Goal: Information Seeking & Learning: Learn about a topic

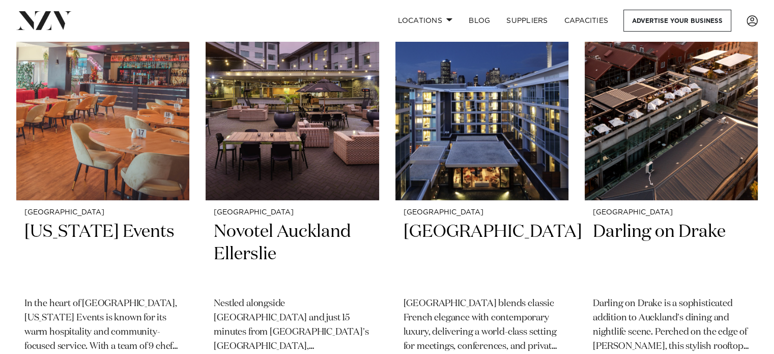
scroll to position [305, 0]
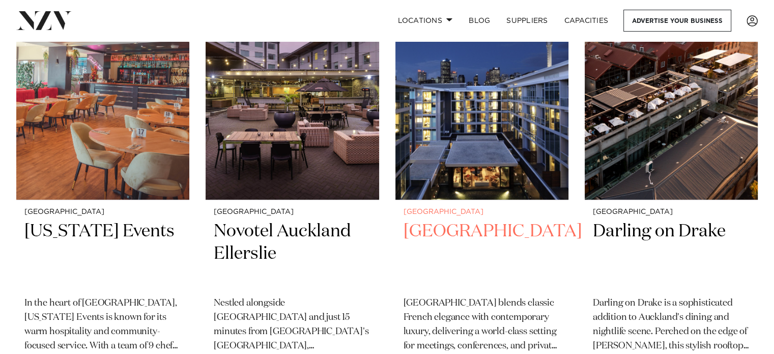
click at [481, 204] on div "Auckland Sofitel Auckland Viaduct Harbour Sofitel Auckland Viaduct Harbour blen…" at bounding box center [482, 302] width 173 height 204
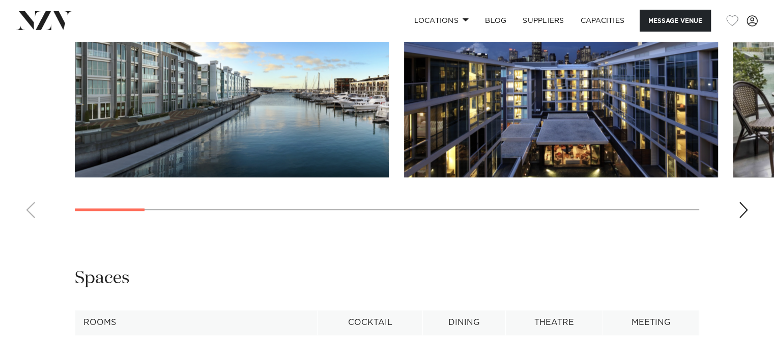
scroll to position [1133, 0]
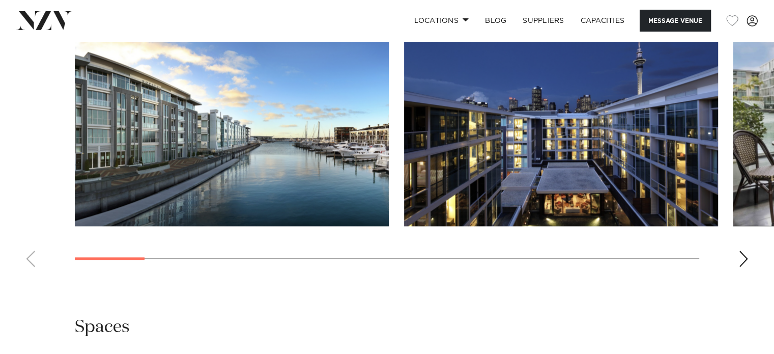
click at [743, 267] on div "Next slide" at bounding box center [744, 259] width 10 height 16
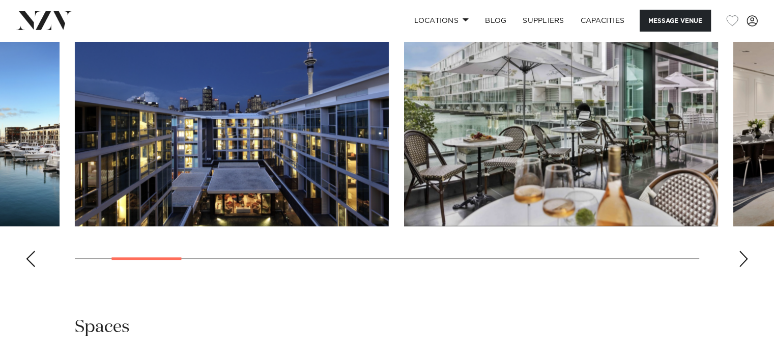
click at [743, 267] on div "Next slide" at bounding box center [744, 259] width 10 height 16
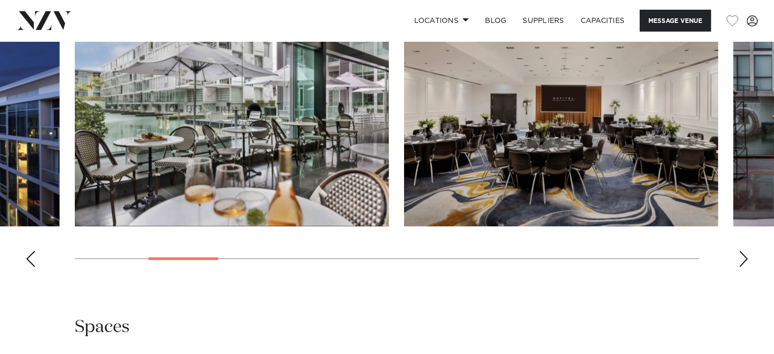
click at [743, 267] on div "Next slide" at bounding box center [744, 259] width 10 height 16
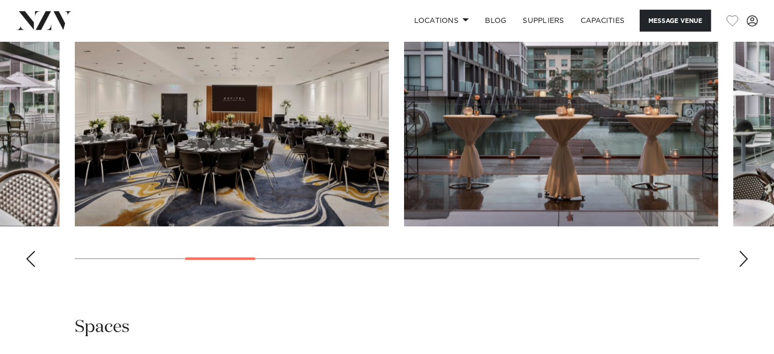
click at [743, 267] on div "Next slide" at bounding box center [744, 259] width 10 height 16
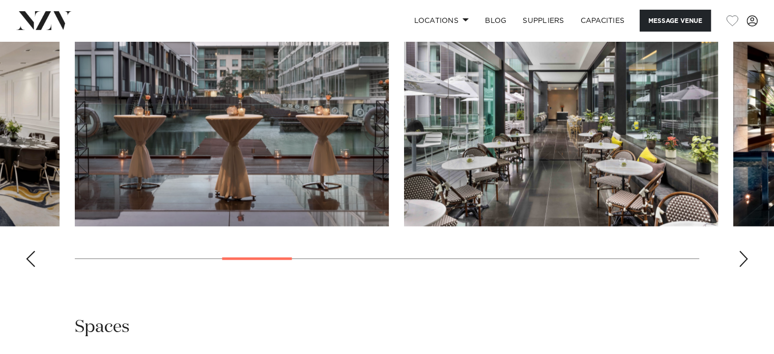
click at [743, 267] on div "Next slide" at bounding box center [744, 259] width 10 height 16
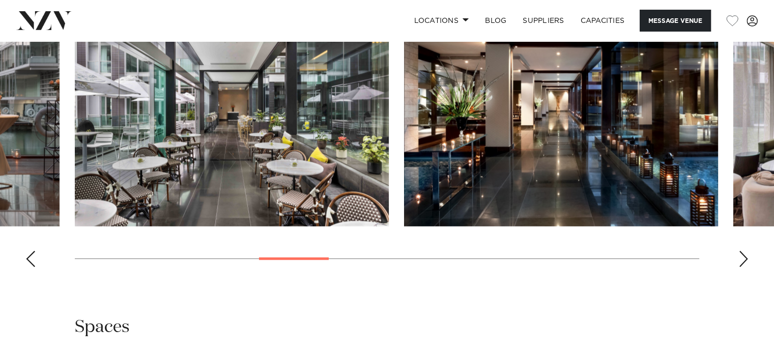
click at [743, 267] on div "Next slide" at bounding box center [744, 259] width 10 height 16
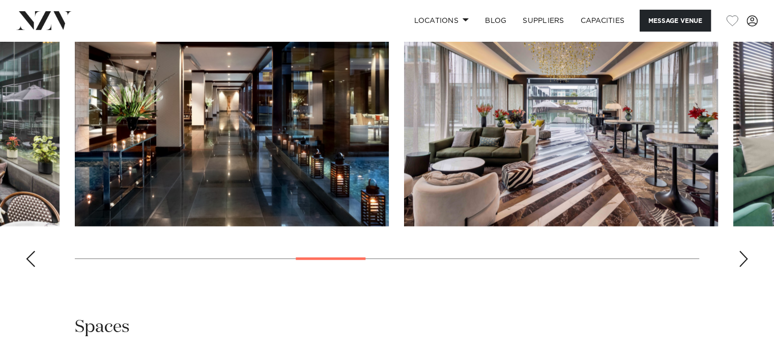
click at [743, 267] on div "Next slide" at bounding box center [744, 259] width 10 height 16
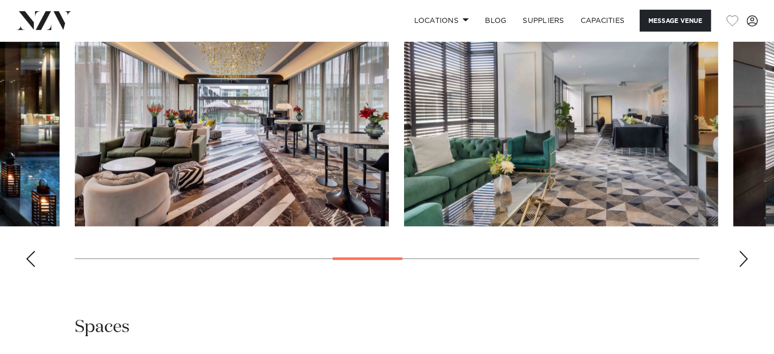
click at [743, 267] on div "Next slide" at bounding box center [744, 259] width 10 height 16
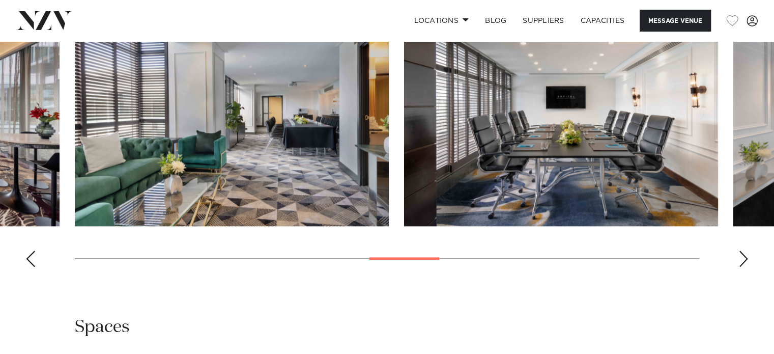
click at [743, 267] on div "Next slide" at bounding box center [744, 259] width 10 height 16
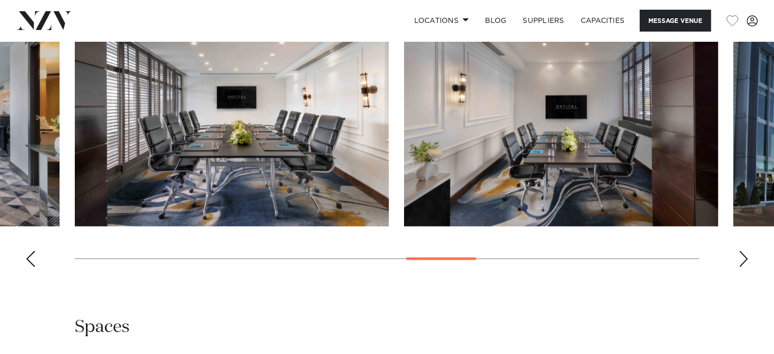
click at [743, 267] on div "Next slide" at bounding box center [744, 259] width 10 height 16
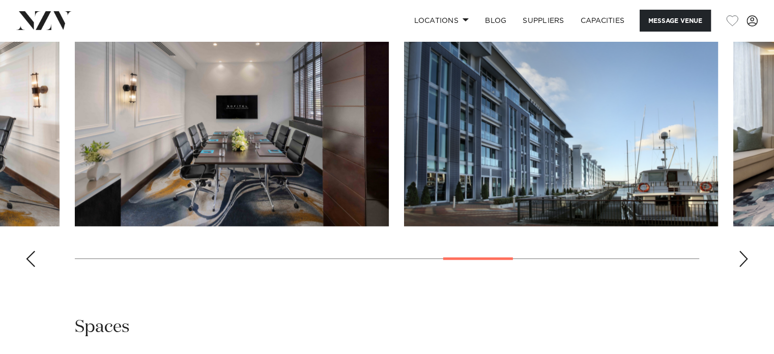
click at [743, 267] on div "Next slide" at bounding box center [744, 259] width 10 height 16
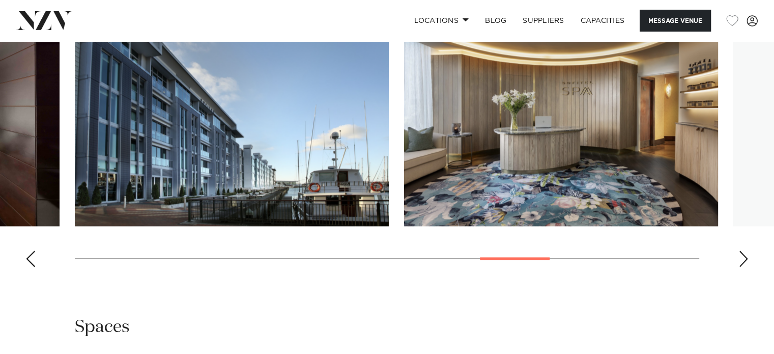
click at [743, 267] on div "Next slide" at bounding box center [744, 259] width 10 height 16
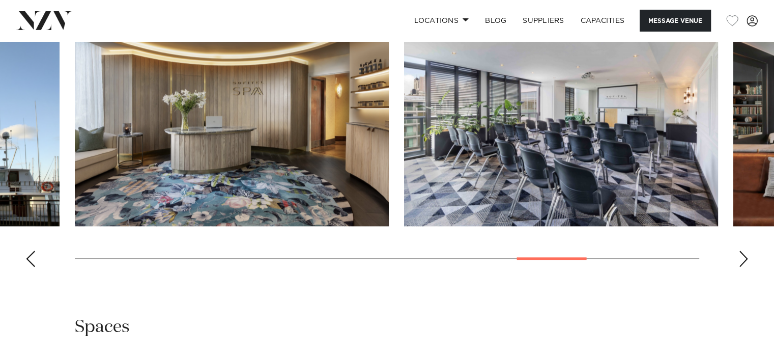
click at [743, 267] on div "Next slide" at bounding box center [744, 259] width 10 height 16
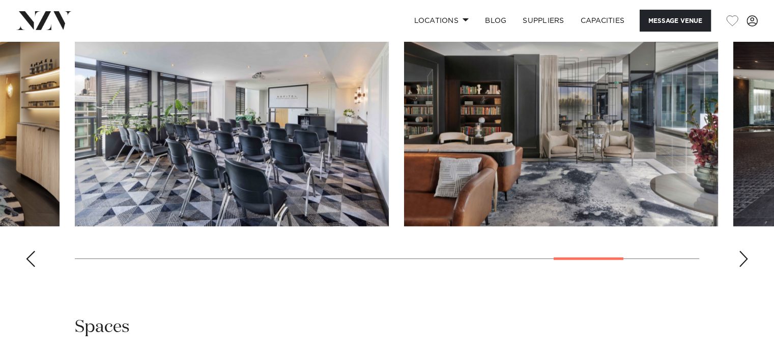
click at [743, 267] on div "Next slide" at bounding box center [744, 259] width 10 height 16
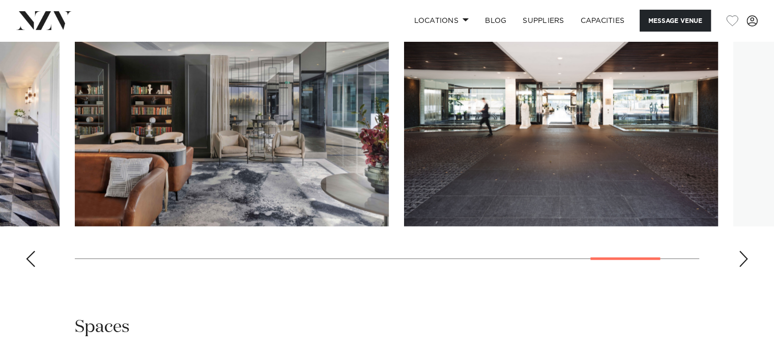
click at [743, 267] on div "Next slide" at bounding box center [744, 259] width 10 height 16
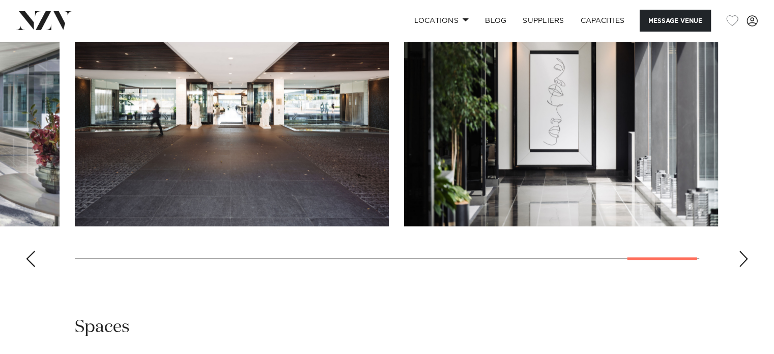
click at [743, 267] on div "Next slide" at bounding box center [744, 259] width 10 height 16
